Goal: Complete application form: Complete application form

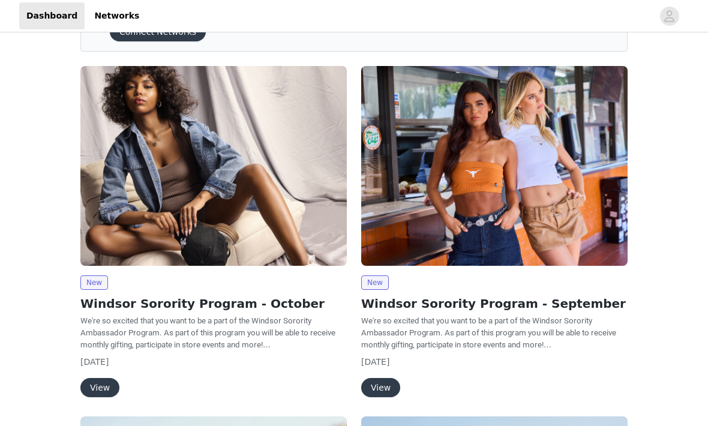
scroll to position [70, 0]
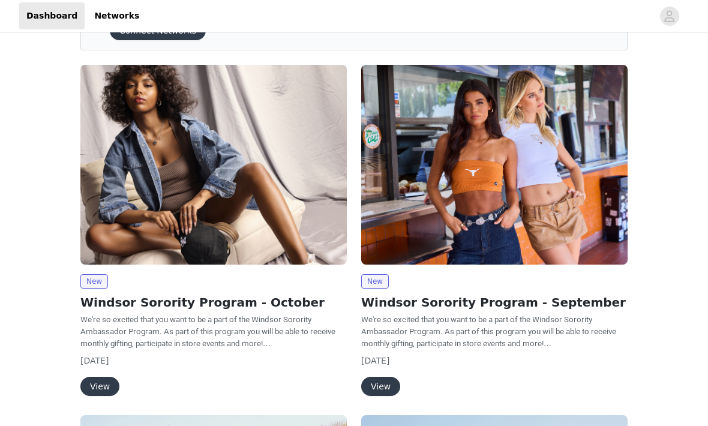
click at [110, 373] on div "New Windsor Sorority Program - October We're so excited that you want to be a p…" at bounding box center [213, 335] width 266 height 122
click at [106, 380] on button "View" at bounding box center [99, 386] width 39 height 19
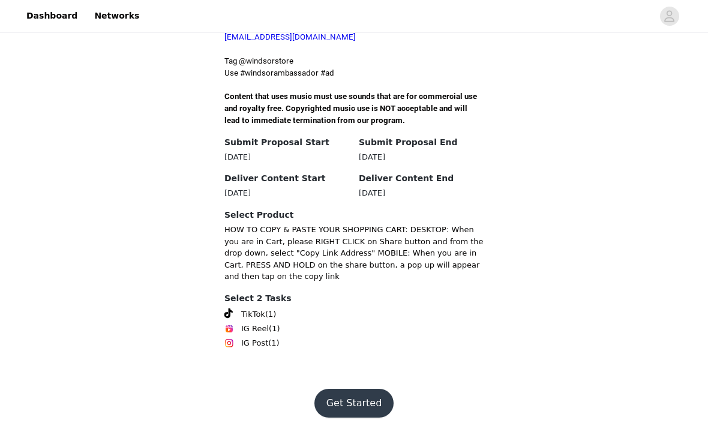
scroll to position [446, 0]
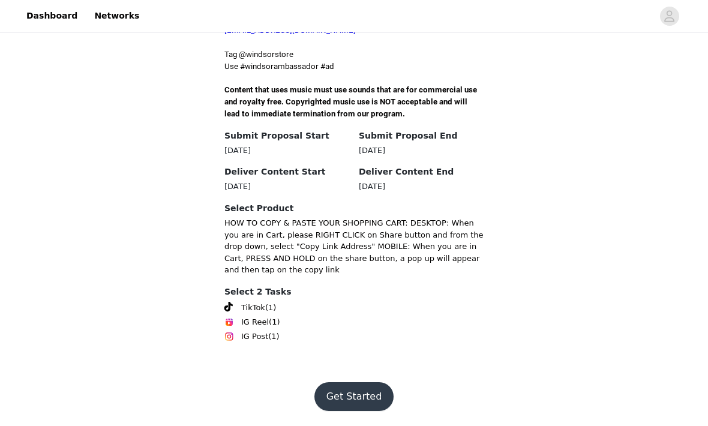
click at [373, 411] on button "Get Started" at bounding box center [354, 397] width 80 height 29
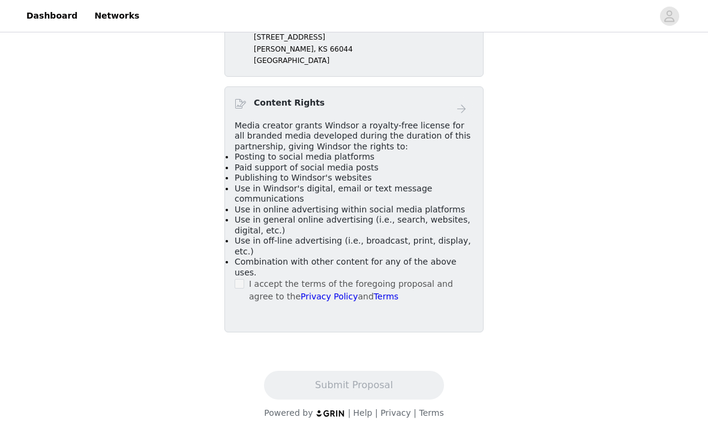
scroll to position [503, 0]
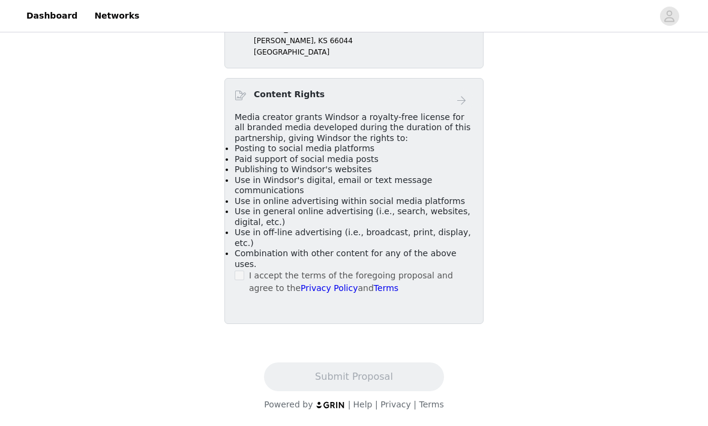
click at [239, 295] on div "I accept the terms of the foregoing proposal and agree to the Privacy Policy an…" at bounding box center [354, 282] width 239 height 25
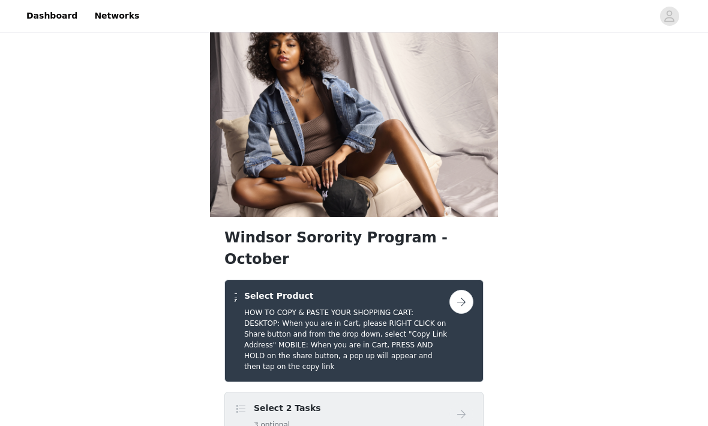
scroll to position [10, 0]
click at [462, 314] on button "button" at bounding box center [461, 302] width 24 height 24
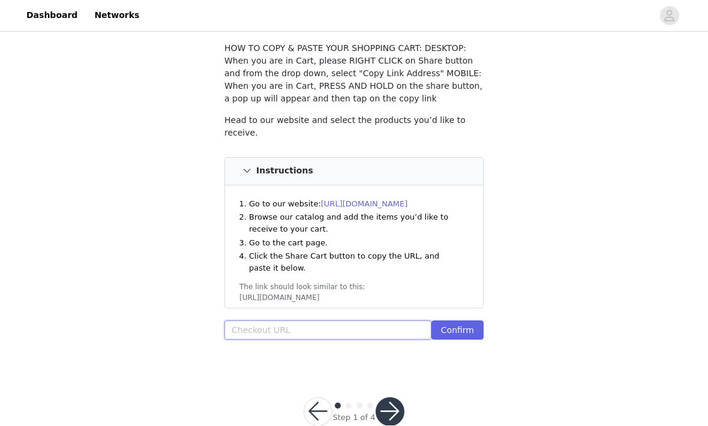
click at [364, 340] on input "text" at bounding box center [327, 330] width 207 height 19
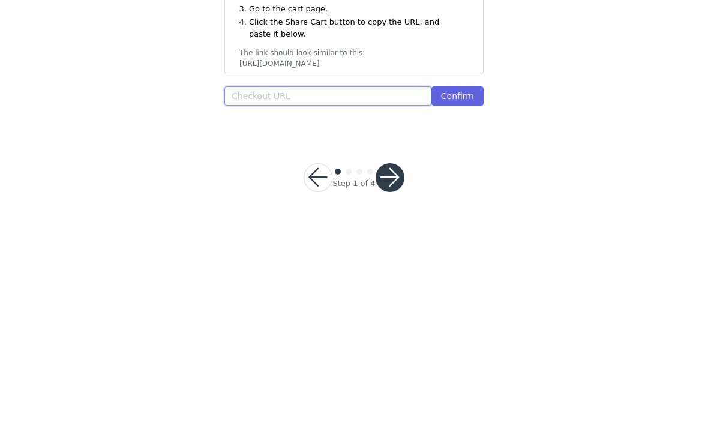
click at [274, 301] on input "text" at bounding box center [327, 310] width 207 height 19
paste input "[URL][DOMAIN_NAME]"
type input "[URL][DOMAIN_NAME]"
click at [459, 301] on button "Confirm" at bounding box center [457, 310] width 52 height 19
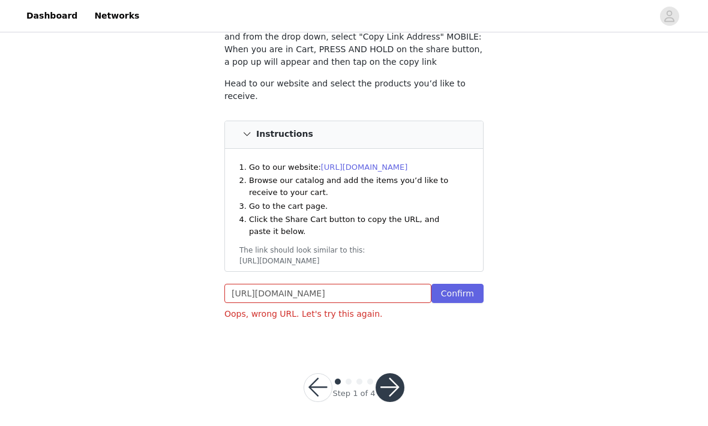
scroll to position [109, 0]
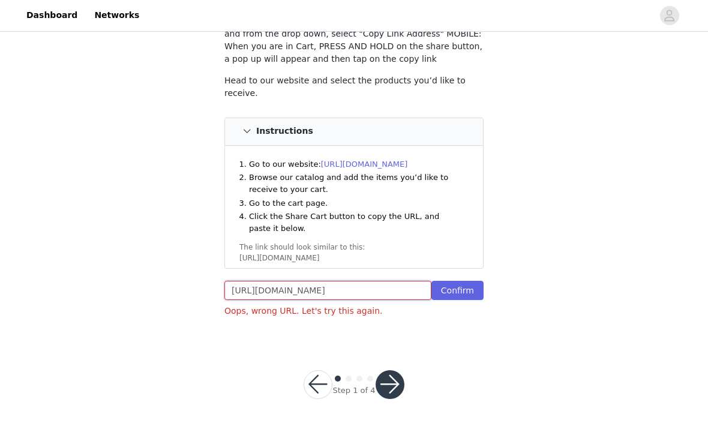
click at [398, 300] on input "[URL][DOMAIN_NAME]" at bounding box center [327, 290] width 207 height 19
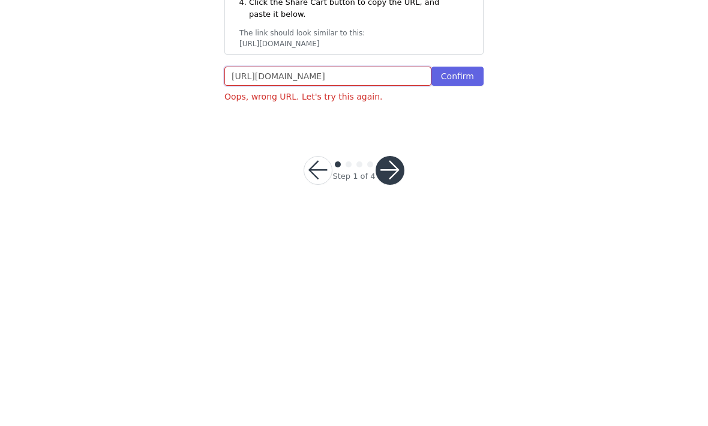
click at [230, 281] on input "[URL][DOMAIN_NAME]" at bounding box center [327, 290] width 207 height 19
click at [236, 281] on input "[URL][DOMAIN_NAME]" at bounding box center [327, 290] width 207 height 19
click at [375, 281] on input "text" at bounding box center [327, 290] width 207 height 19
paste input "[URL][DOMAIN_NAME]"
type input "[URL][DOMAIN_NAME]"
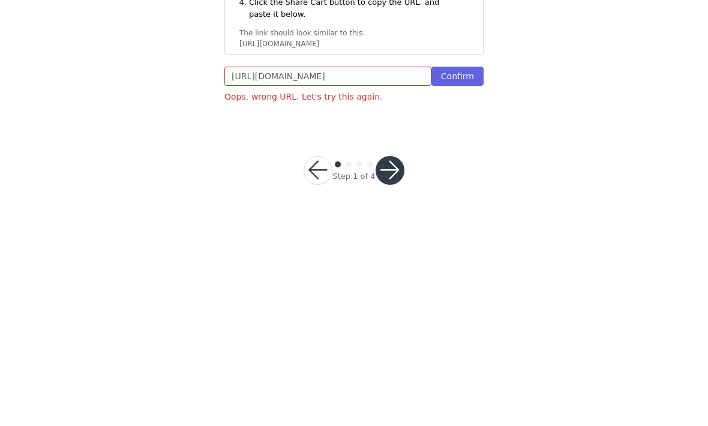
click at [461, 281] on button "Confirm" at bounding box center [457, 290] width 52 height 19
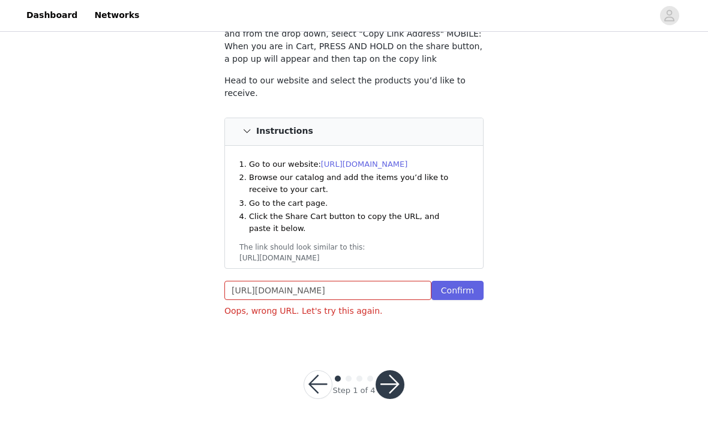
scroll to position [109, 0]
click at [398, 300] on input "[URL][DOMAIN_NAME]" at bounding box center [327, 290] width 207 height 19
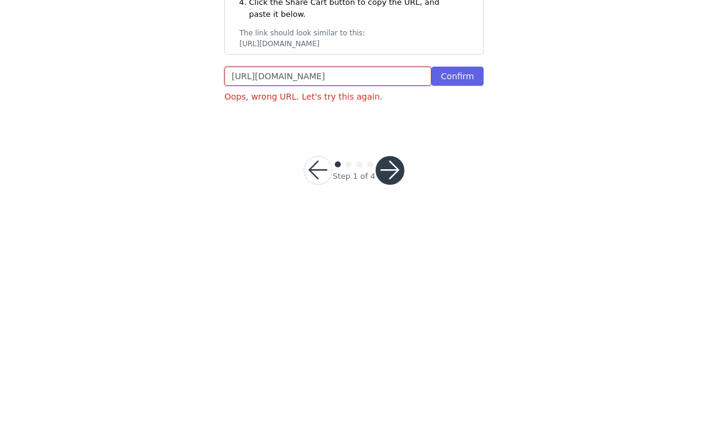
click at [236, 281] on input "[URL][DOMAIN_NAME]" at bounding box center [327, 290] width 207 height 19
click at [237, 281] on input "[URL][DOMAIN_NAME]" at bounding box center [327, 290] width 207 height 19
paste input "[URL][DOMAIN_NAME]"
type input "[URL][DOMAIN_NAME]"
click at [463, 281] on button "Confirm" at bounding box center [457, 290] width 52 height 19
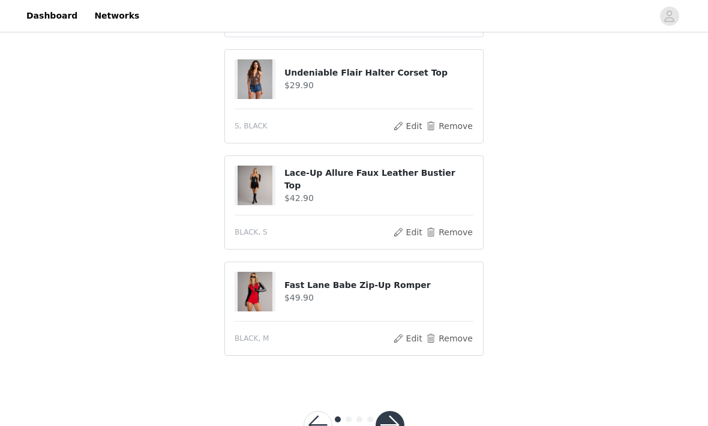
scroll to position [696, 0]
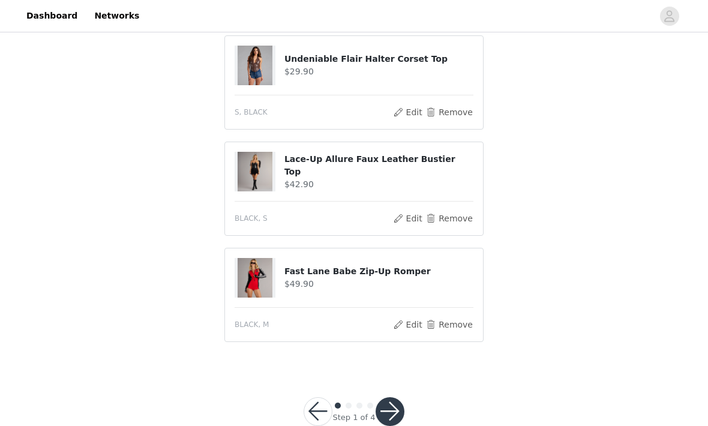
click at [389, 417] on button "button" at bounding box center [390, 412] width 29 height 29
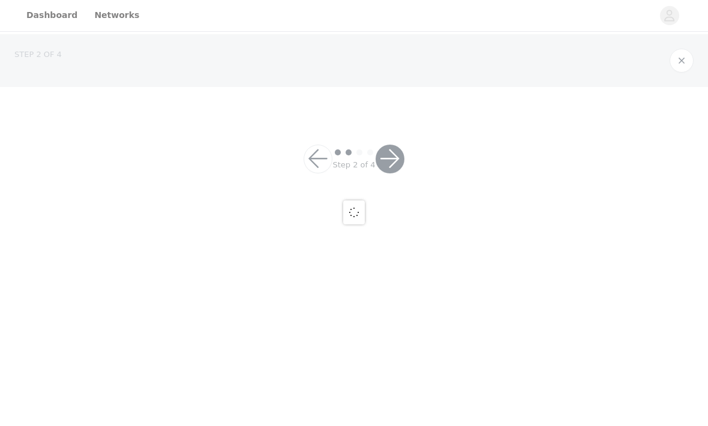
scroll to position [1, 0]
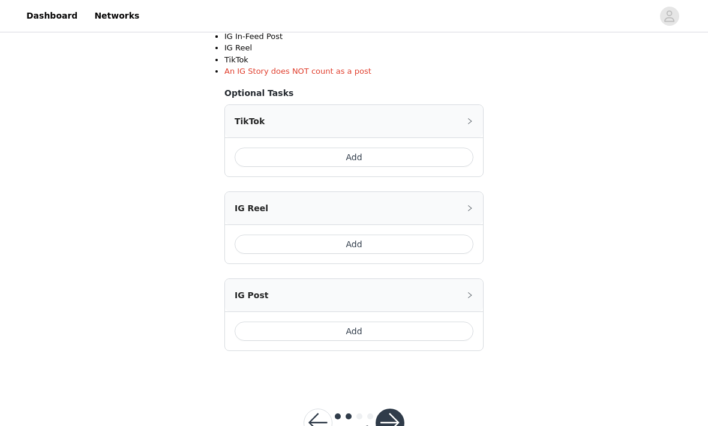
click at [428, 332] on button "Add" at bounding box center [354, 331] width 239 height 19
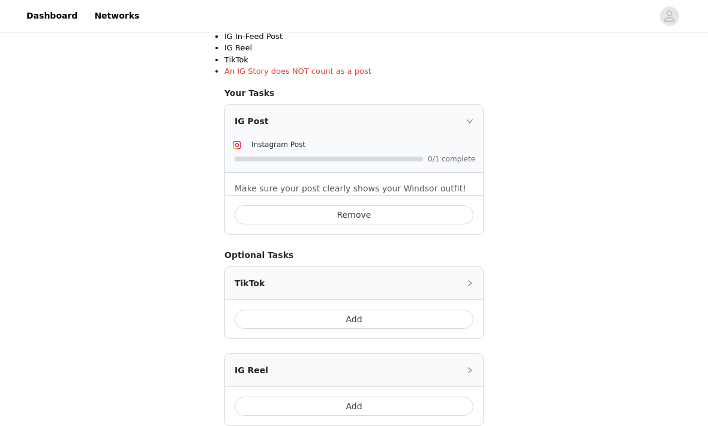
click at [434, 322] on button "Add" at bounding box center [354, 319] width 239 height 19
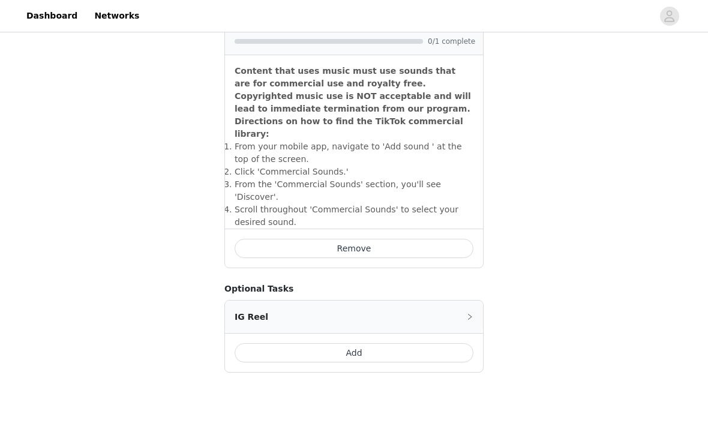
scroll to position [530, 0]
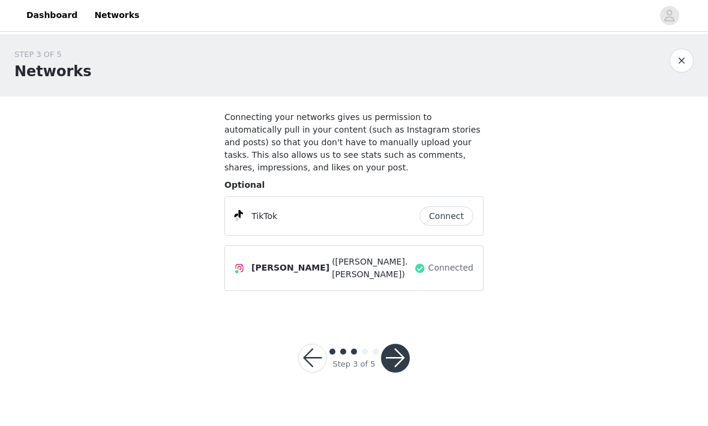
click at [450, 216] on button "Connect" at bounding box center [446, 216] width 54 height 19
click at [396, 352] on button "button" at bounding box center [395, 358] width 29 height 29
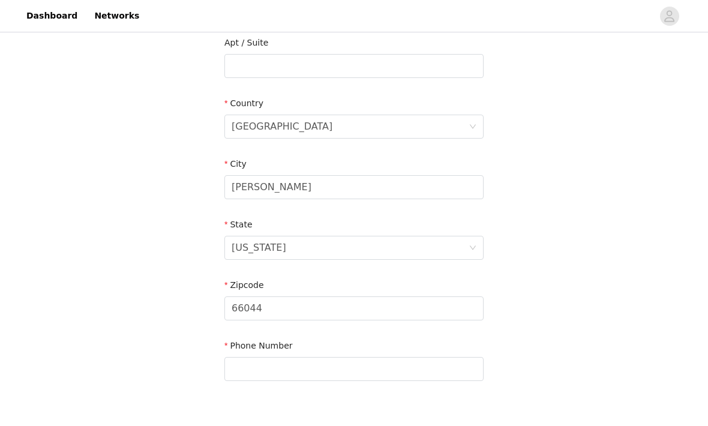
scroll to position [352, 0]
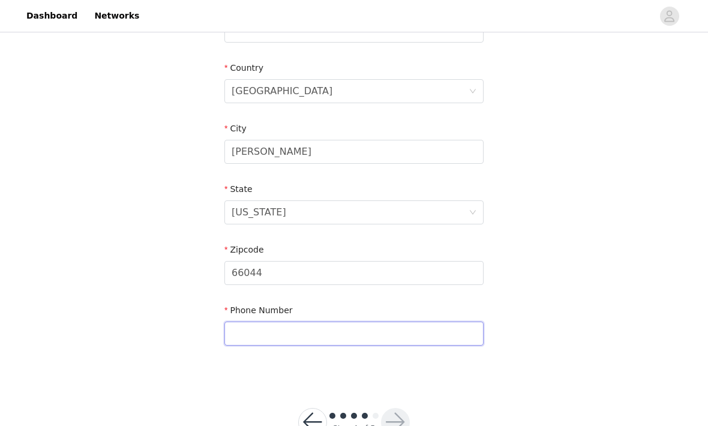
click at [382, 331] on input "text" at bounding box center [353, 334] width 259 height 24
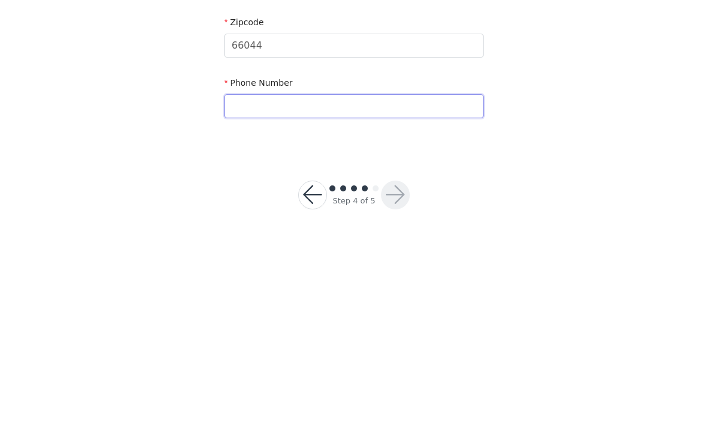
type input "4026588708"
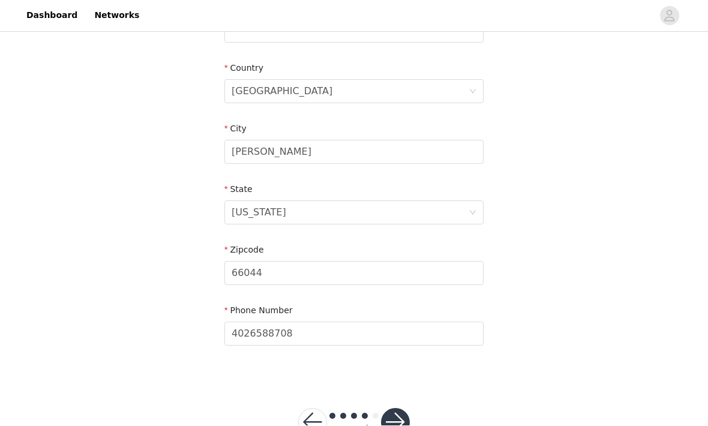
click at [400, 423] on button "button" at bounding box center [395, 423] width 29 height 29
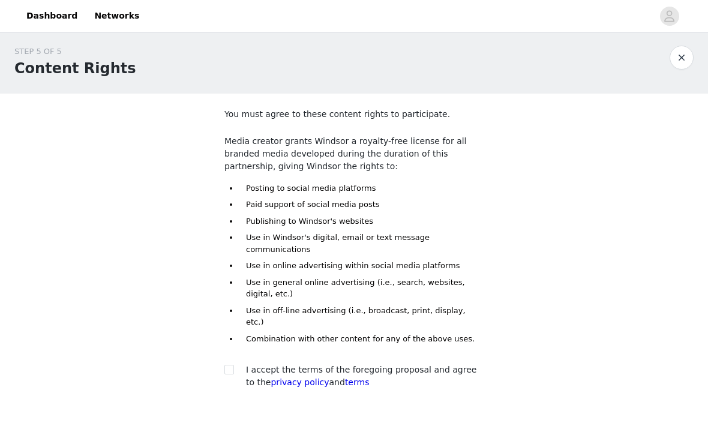
scroll to position [34, 0]
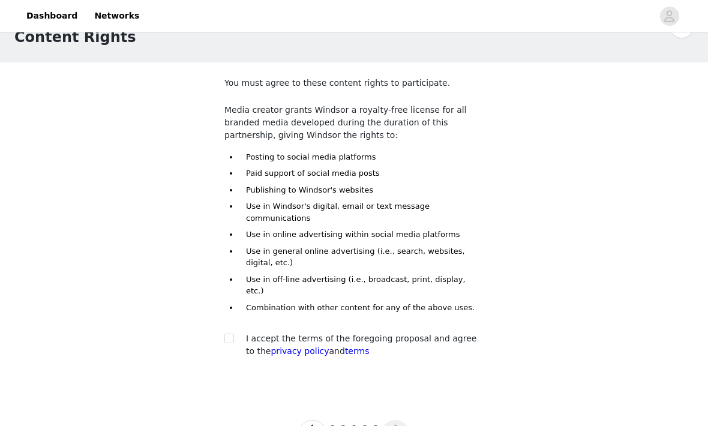
click at [432, 334] on span "I accept the terms of the foregoing proposal and agree to the privacy policy an…" at bounding box center [361, 345] width 230 height 22
click at [215, 337] on section "You must agree to these content rights to participate. Media creator grants Win…" at bounding box center [354, 227] width 288 height 329
click at [232, 334] on input "checkbox" at bounding box center [228, 338] width 8 height 8
checkbox input "true"
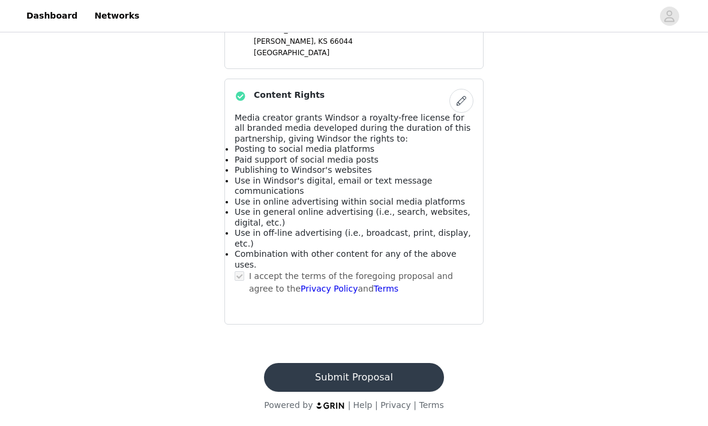
scroll to position [887, 0]
click at [395, 392] on button "Submit Proposal" at bounding box center [353, 377] width 179 height 29
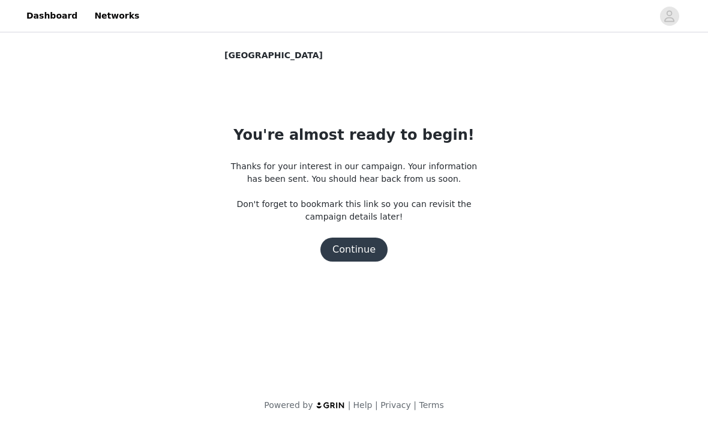
scroll to position [0, 0]
click at [360, 244] on button "Continue" at bounding box center [353, 250] width 67 height 24
